Goal: Task Accomplishment & Management: Manage account settings

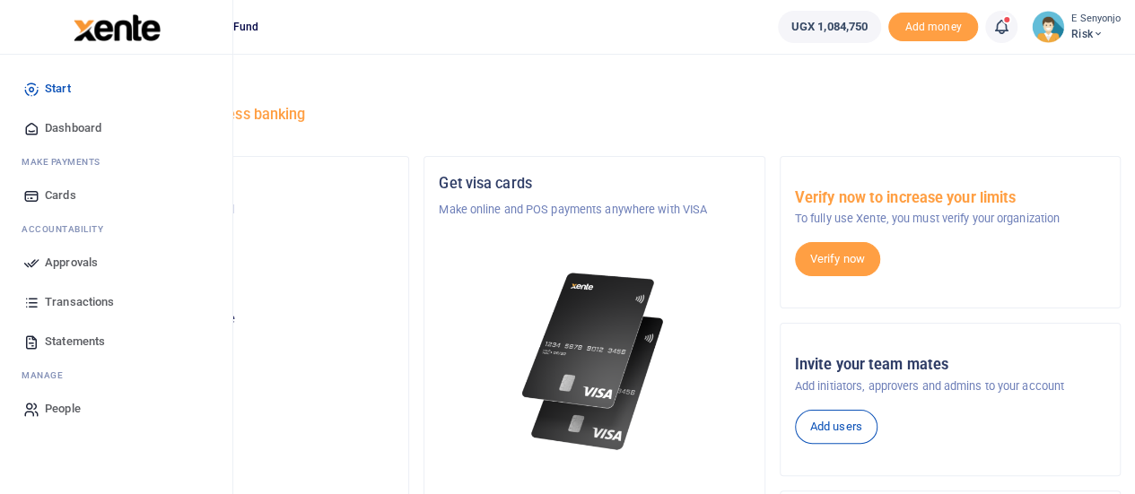
click at [65, 264] on span "Approvals" at bounding box center [71, 263] width 53 height 18
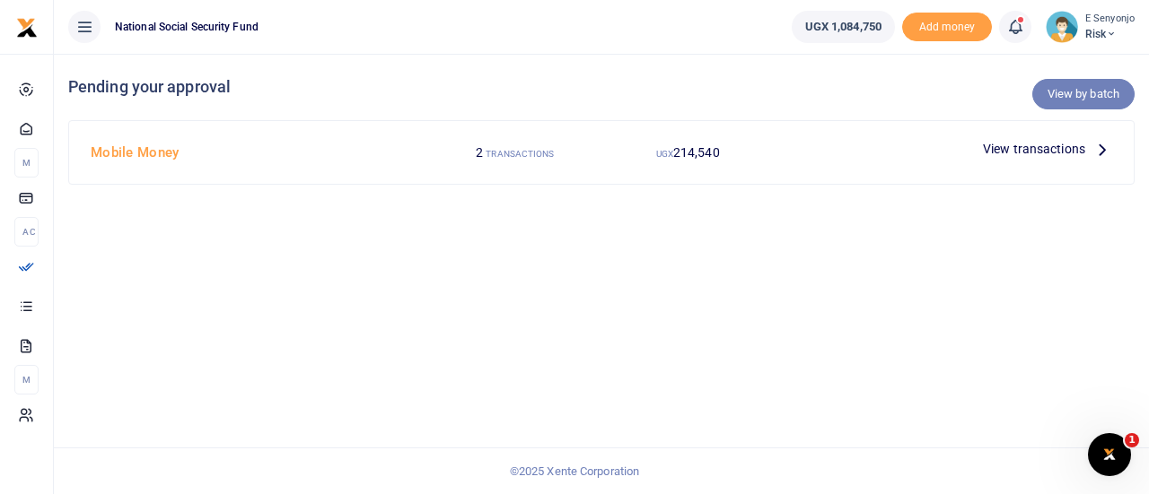
click at [1077, 97] on link "View by batch" at bounding box center [1083, 94] width 102 height 31
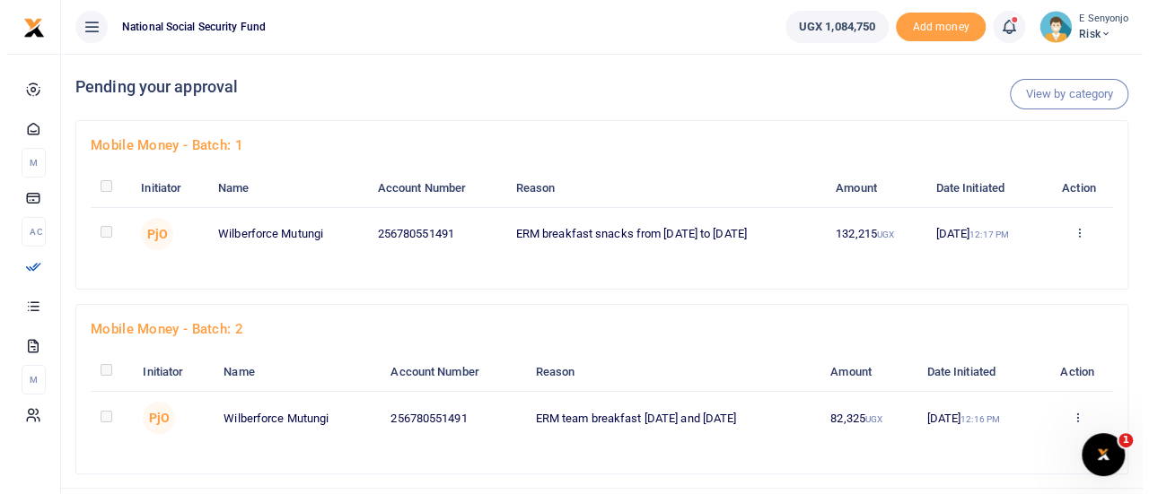
scroll to position [39, 0]
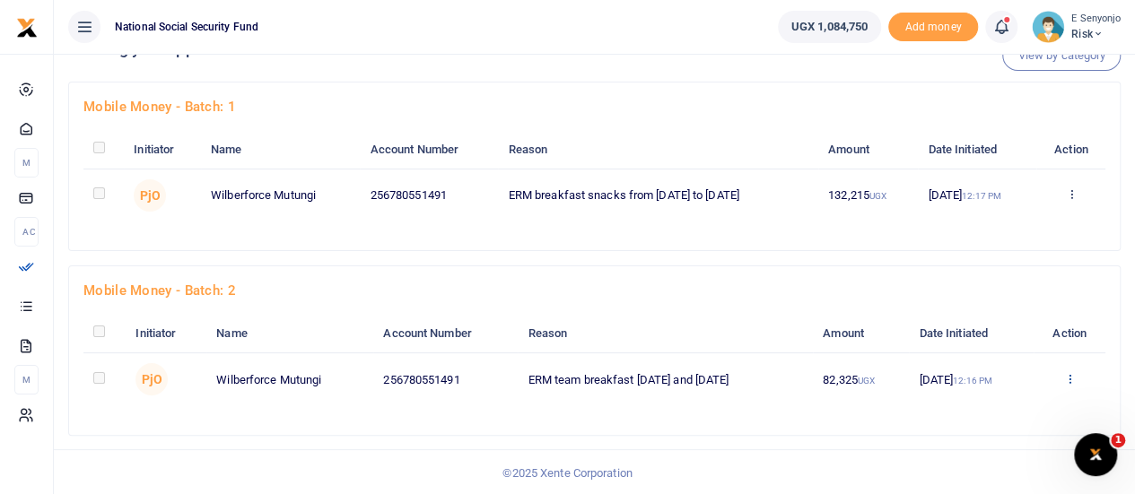
click at [1073, 200] on icon at bounding box center [1071, 194] width 12 height 13
click at [991, 267] on link "Approve" at bounding box center [1006, 270] width 142 height 25
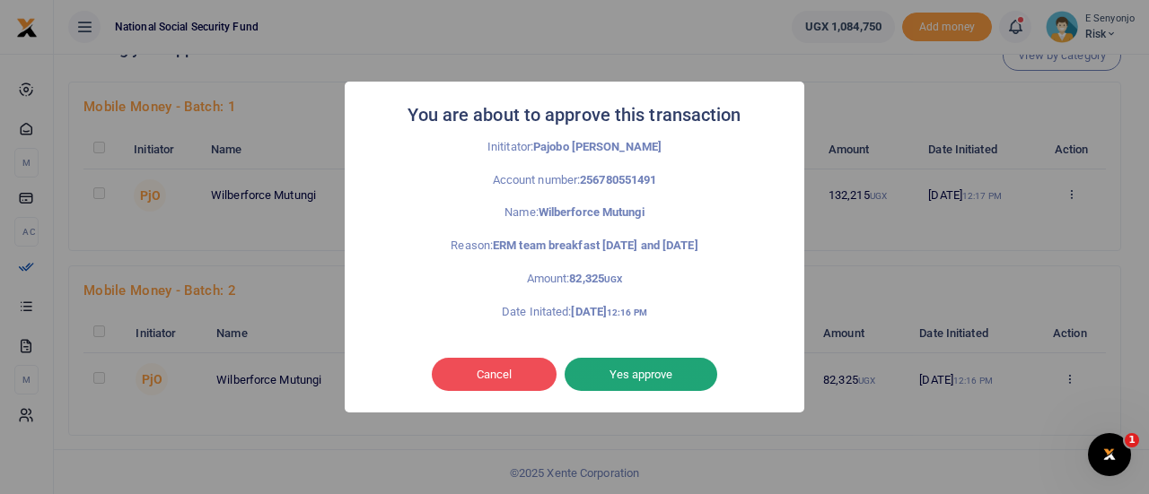
click at [643, 378] on button "Yes approve" at bounding box center [640, 375] width 153 height 34
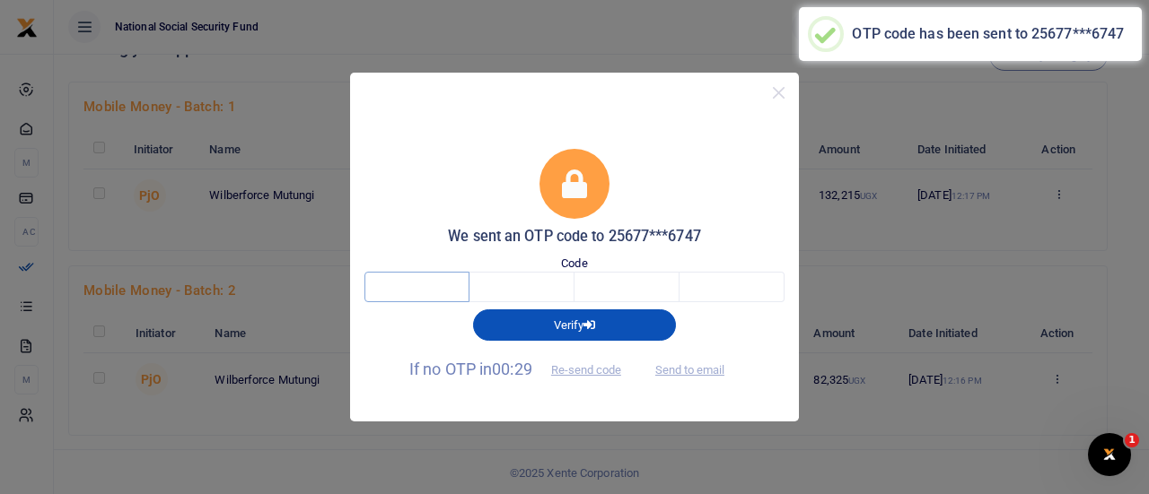
click at [421, 289] on input "text" at bounding box center [416, 287] width 105 height 31
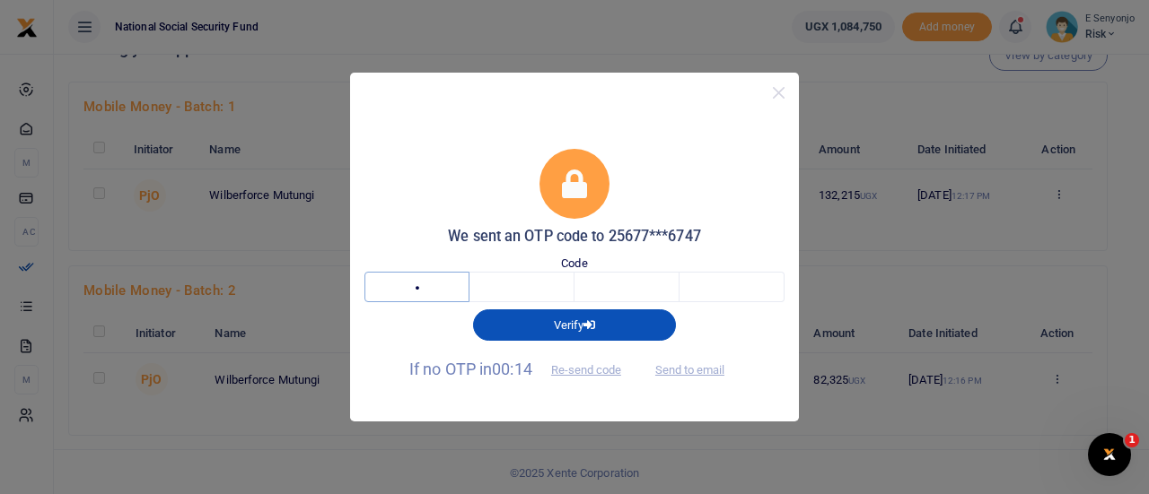
type input "9"
type input "2"
type input "7"
type input "2"
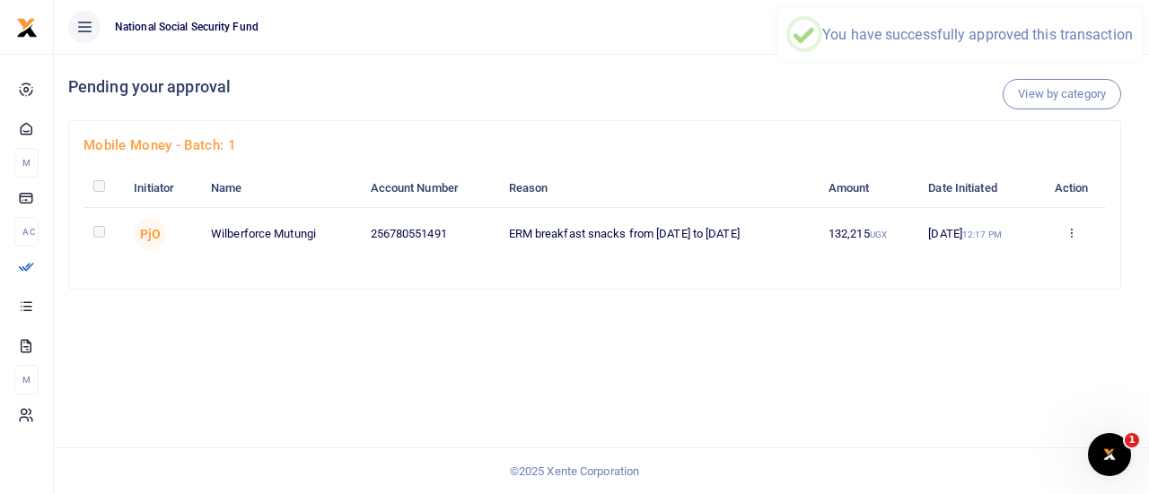
scroll to position [0, 0]
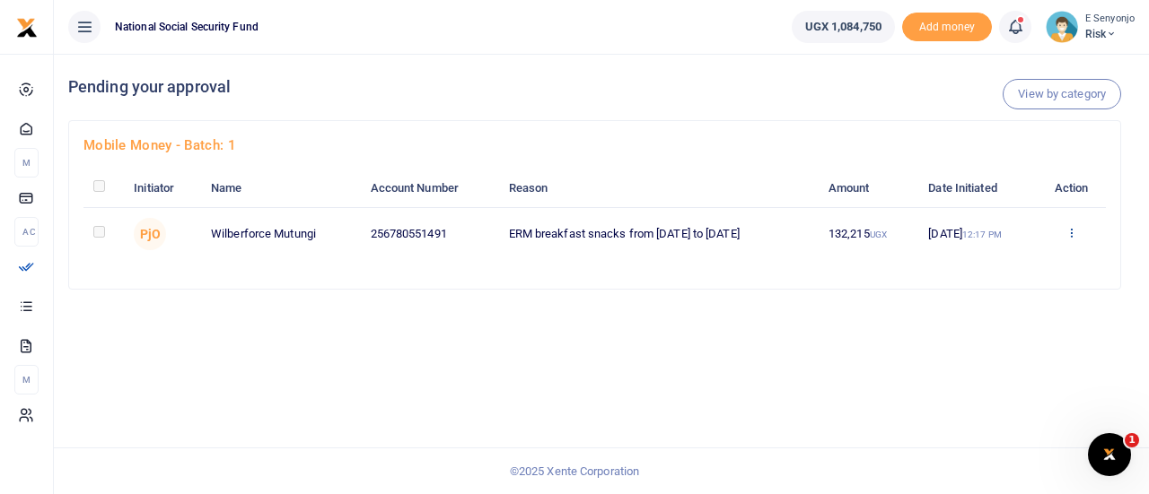
click at [1079, 235] on td "Approve Decline Details" at bounding box center [1071, 233] width 69 height 53
click at [1073, 233] on icon at bounding box center [1071, 232] width 12 height 13
click at [1010, 262] on link "Approve" at bounding box center [1008, 262] width 142 height 25
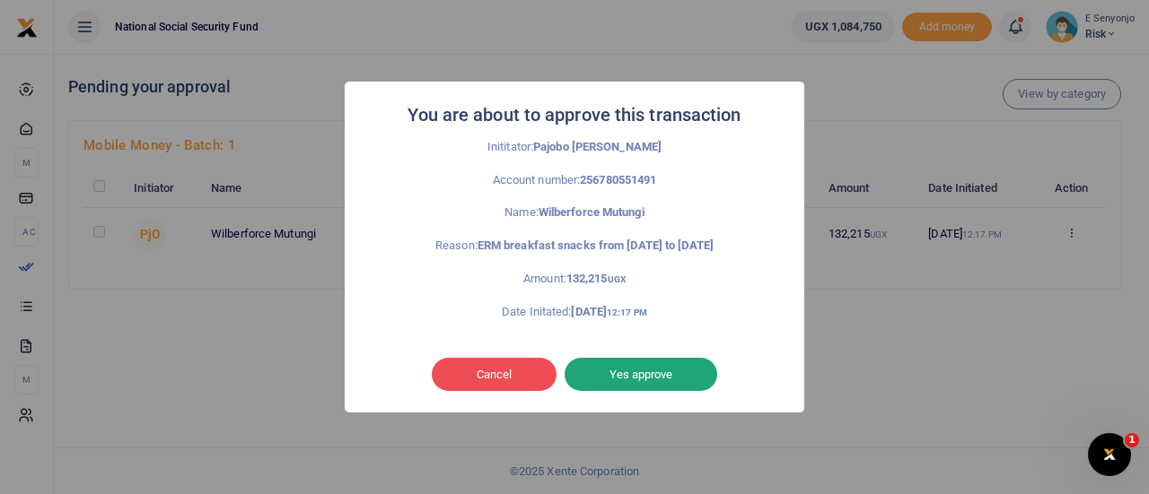
click at [632, 372] on button "Yes approve" at bounding box center [640, 375] width 153 height 34
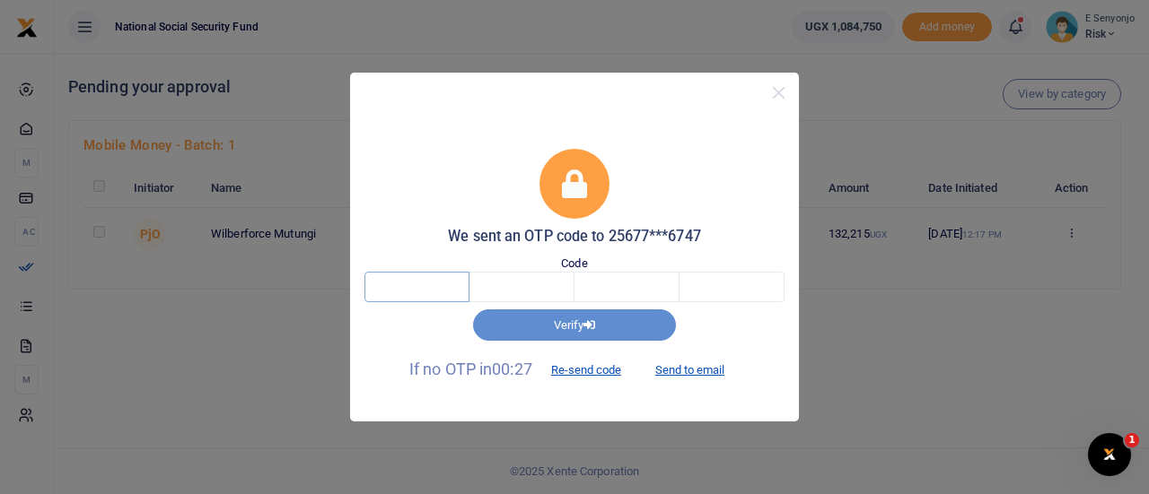
click at [412, 282] on input "text" at bounding box center [416, 287] width 105 height 31
type input "9"
type input "2"
type input "8"
type input "6"
